Goal: Find specific page/section: Find specific page/section

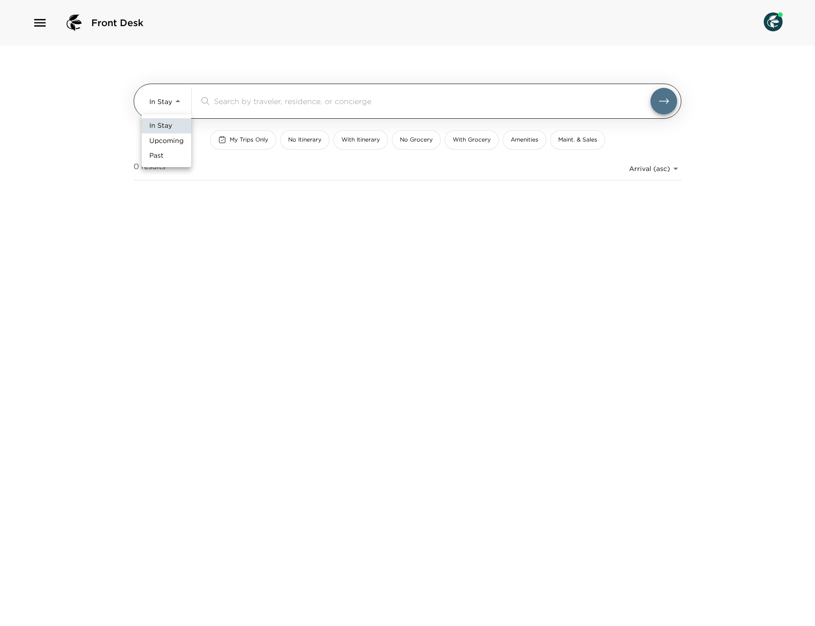
click at [164, 103] on body "Front Desk In Stay In-Stay ​ My Trips Only No Itinerary With Itinerary No Groce…" at bounding box center [407, 313] width 815 height 626
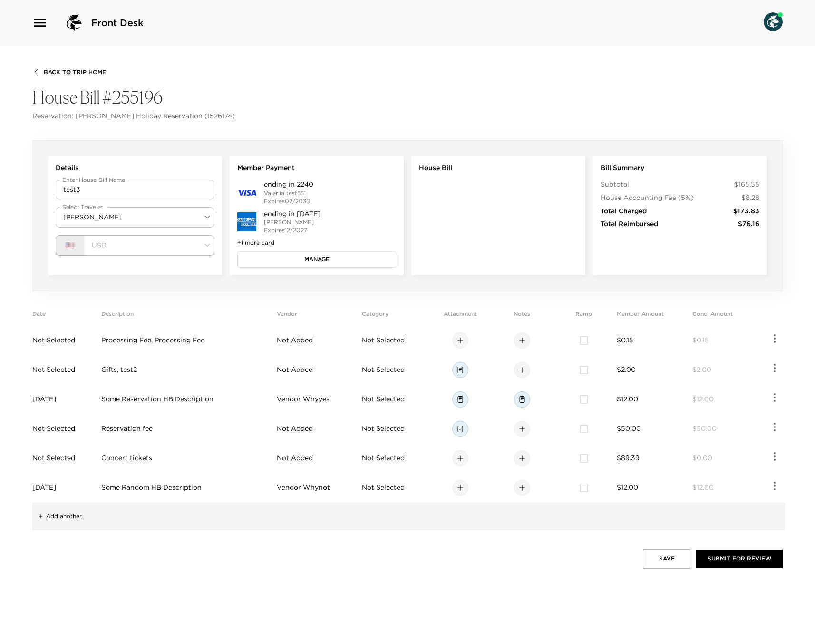
click at [75, 73] on span "Back To Trip Home" at bounding box center [75, 72] width 62 height 7
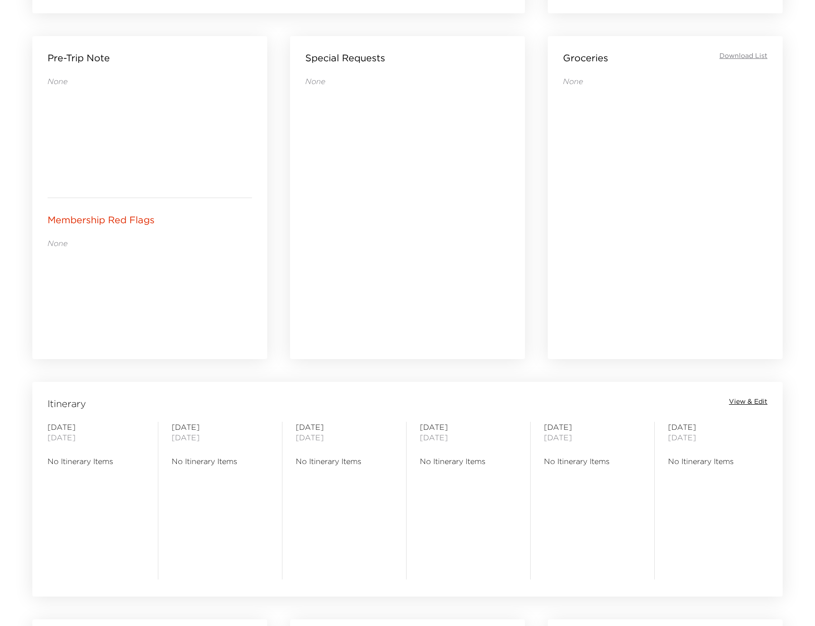
scroll to position [416, 0]
